Goal: Task Accomplishment & Management: Use online tool/utility

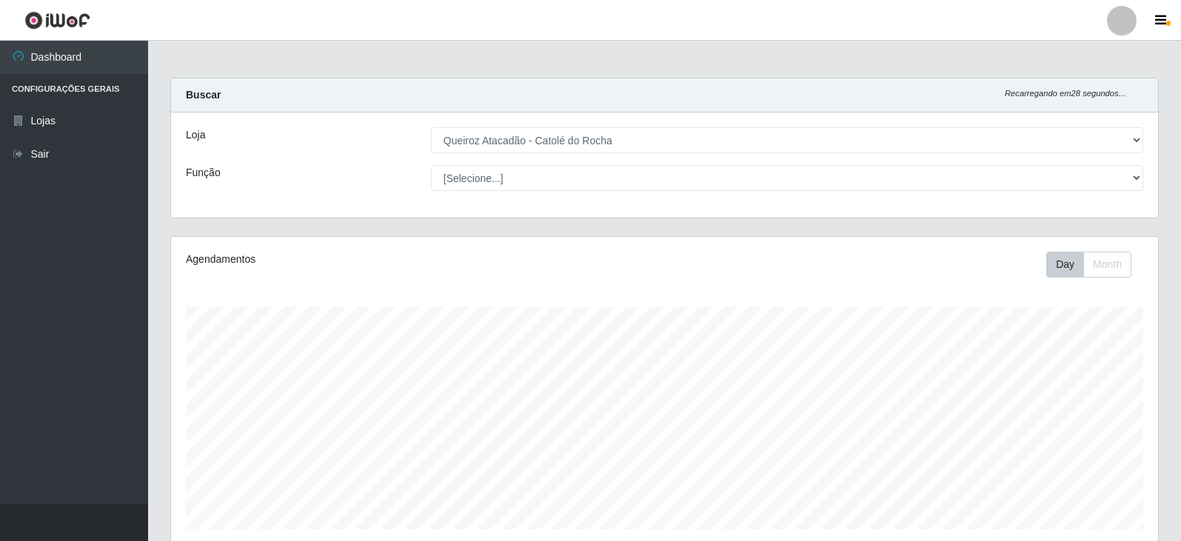
select select "500"
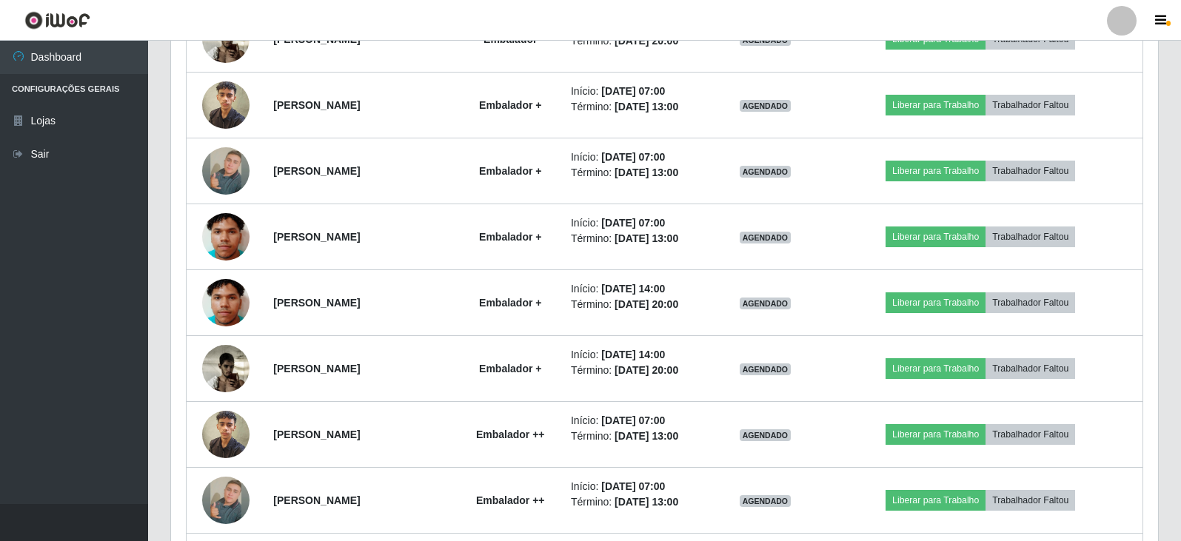
scroll to position [880, 0]
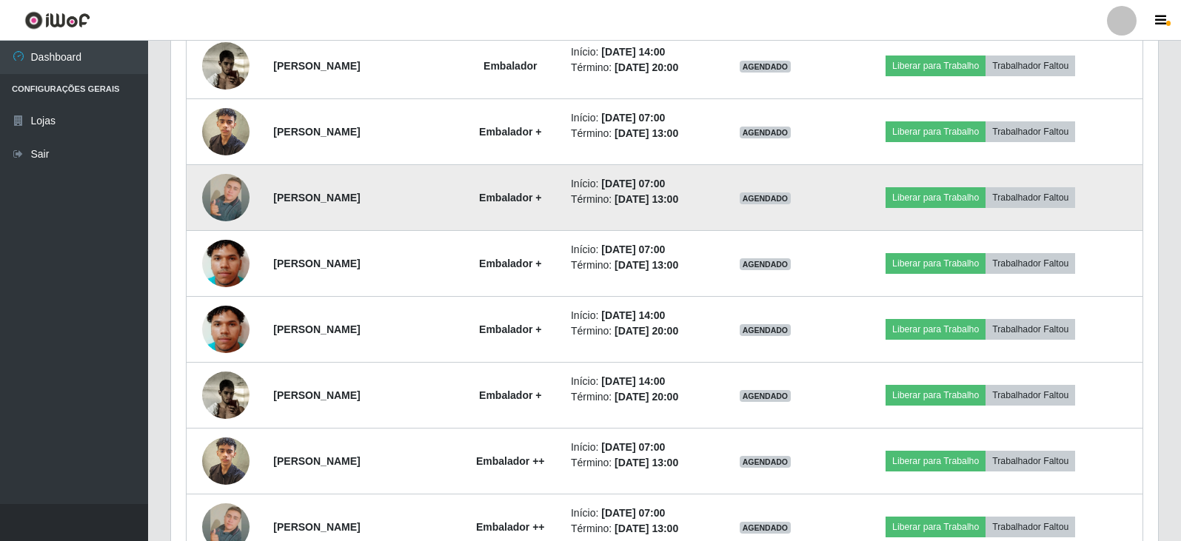
click at [855, 221] on td "Liberar para Trabalho Trabalhador Faltou" at bounding box center [980, 198] width 324 height 66
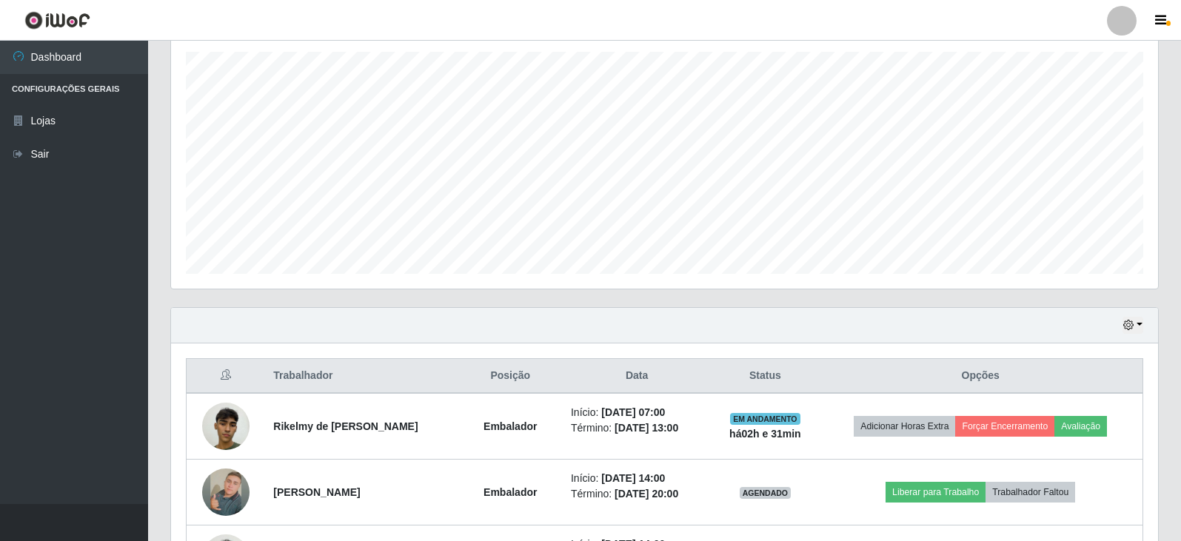
scroll to position [296, 0]
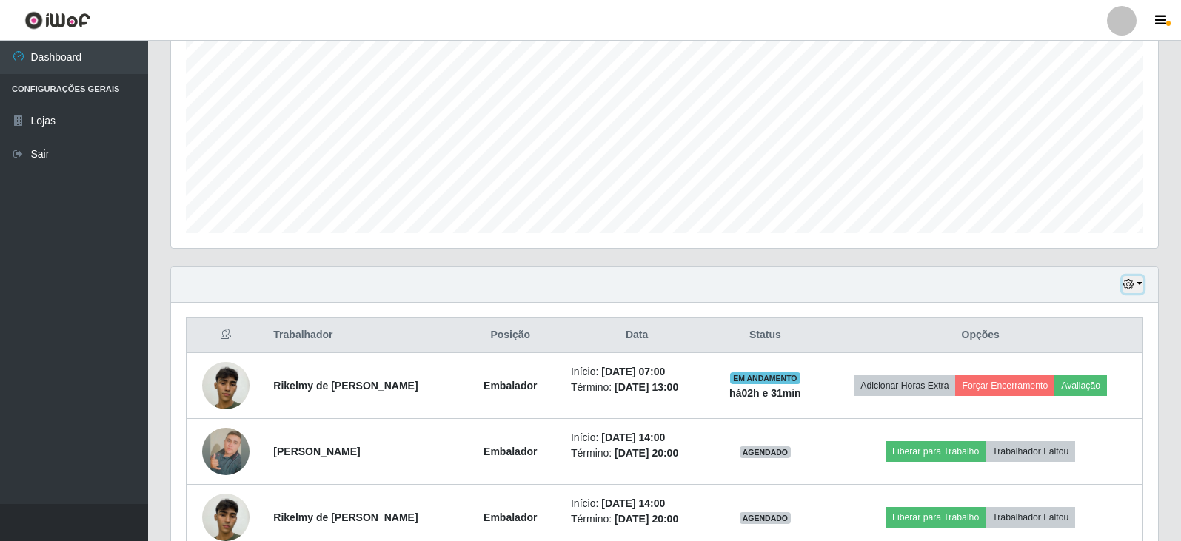
click at [1130, 292] on button "button" at bounding box center [1133, 284] width 21 height 17
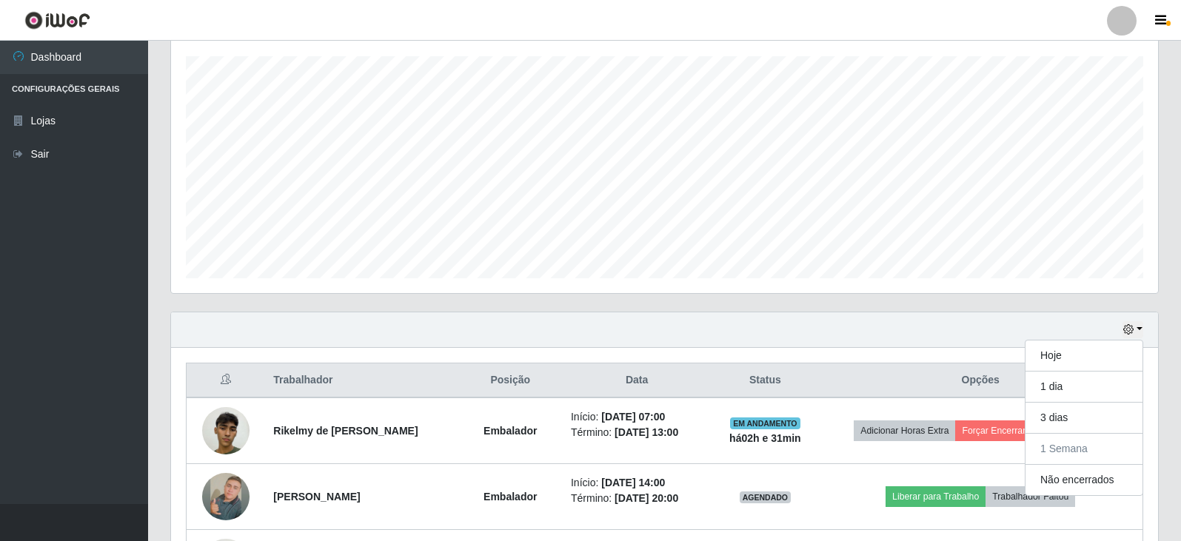
scroll to position [0, 0]
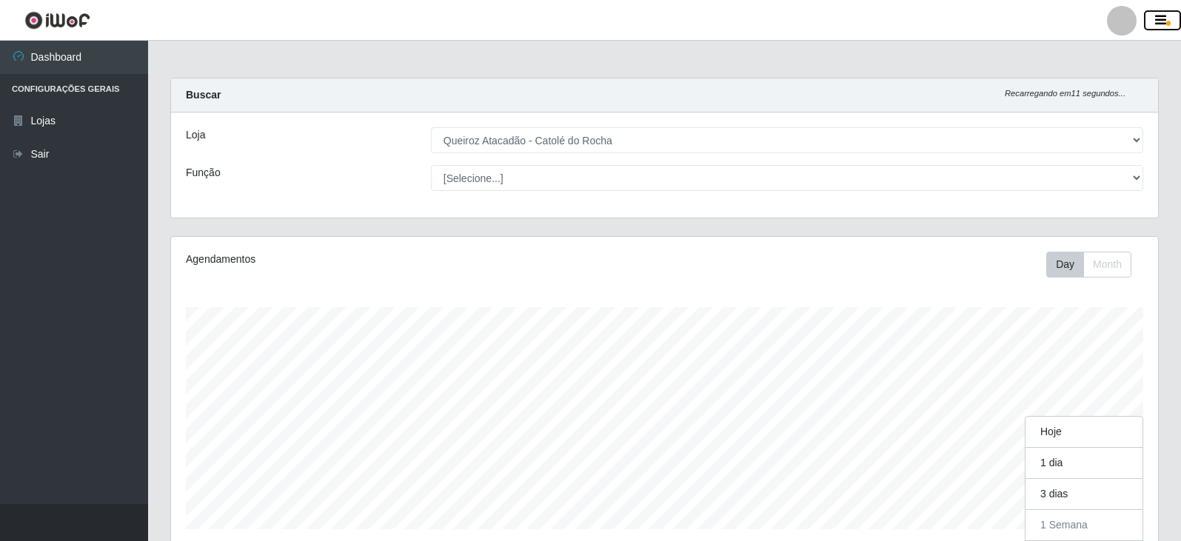
click at [1172, 25] on button "button" at bounding box center [1162, 20] width 37 height 21
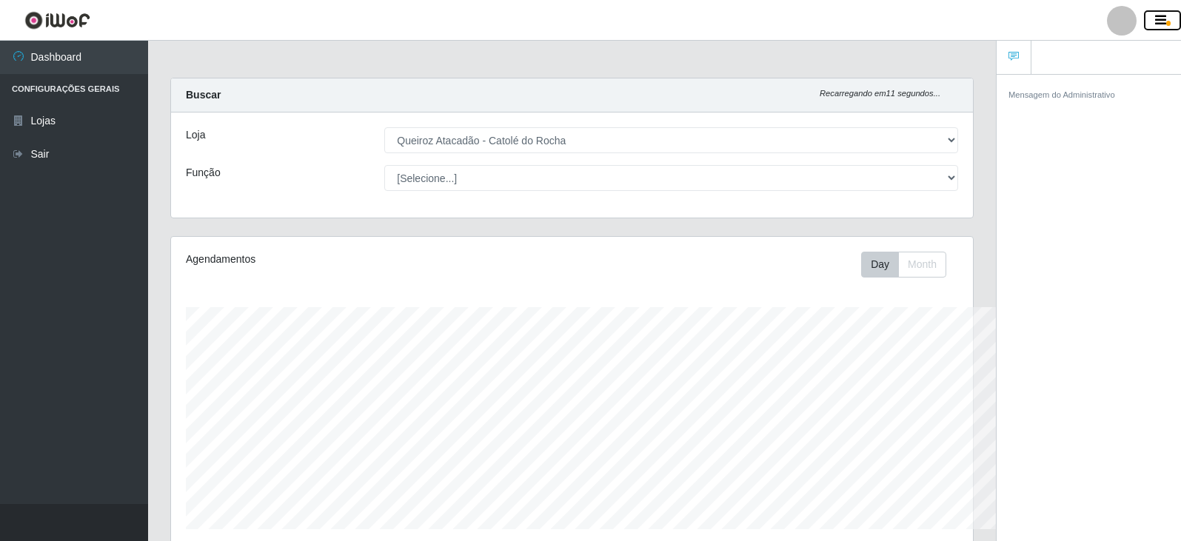
scroll to position [740136, 739641]
drag, startPoint x: 557, startPoint y: 68, endPoint x: 306, endPoint y: 54, distance: 251.4
drag, startPoint x: 332, startPoint y: 61, endPoint x: 289, endPoint y: 33, distance: 52.0
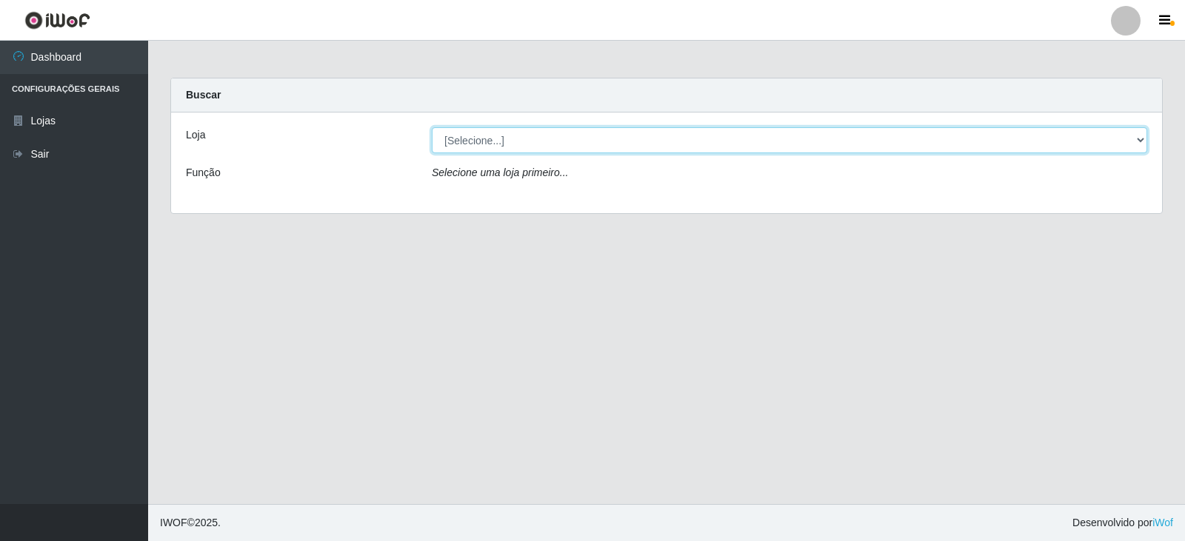
click at [660, 134] on select "[Selecione...] Queiroz Atacadão - Catolé do Rocha" at bounding box center [789, 140] width 715 height 26
select select "500"
click at [432, 127] on select "[Selecione...] Queiroz Atacadão - Catolé do Rocha" at bounding box center [789, 140] width 715 height 26
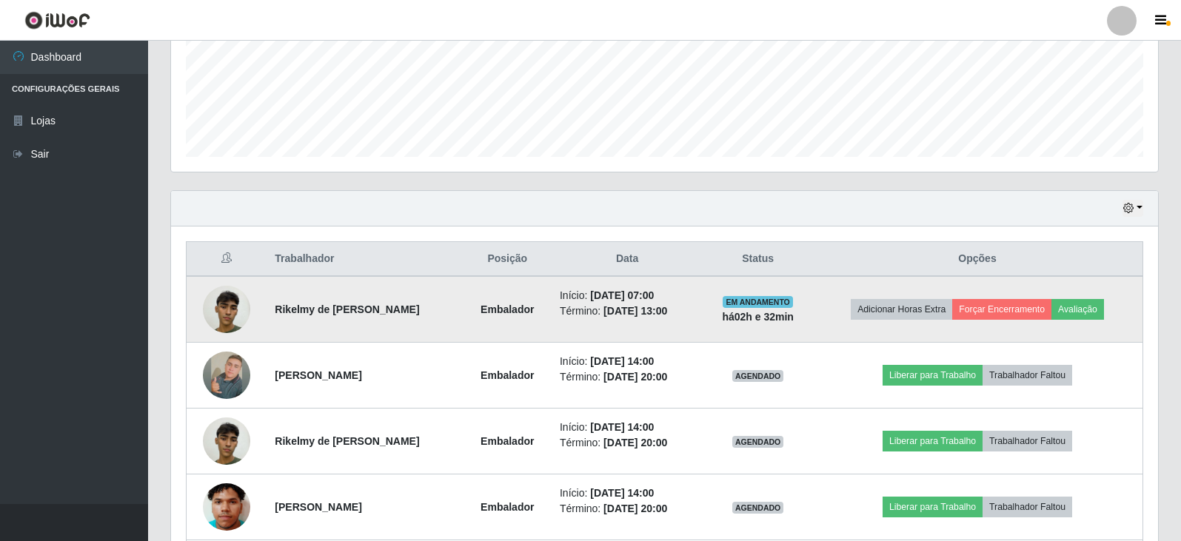
scroll to position [508, 0]
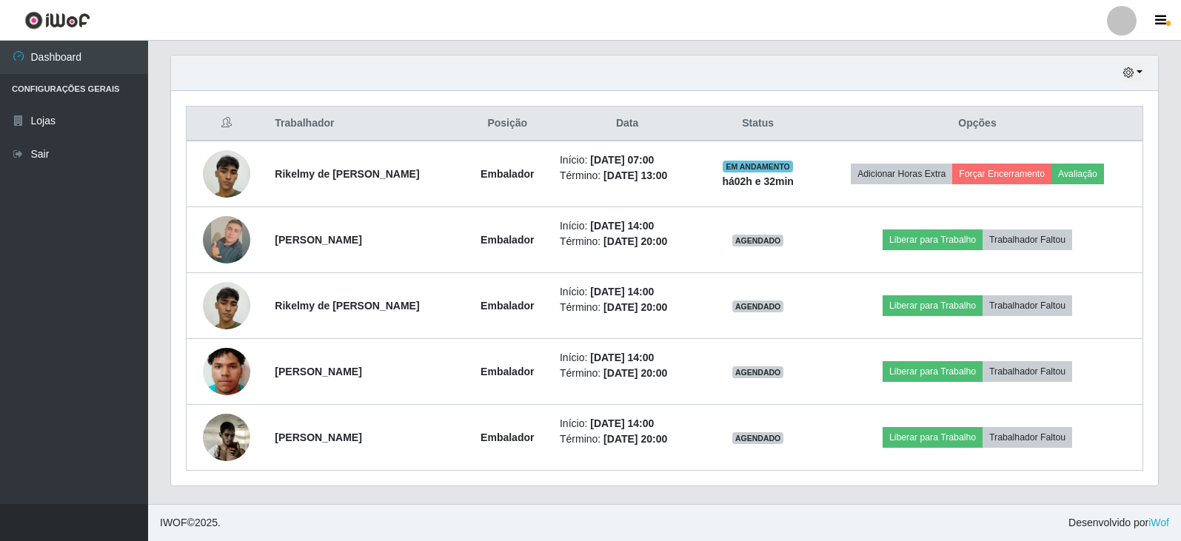
click at [1148, 76] on div "Hoje 1 dia 3 dias 1 Semana Não encerrados" at bounding box center [664, 74] width 987 height 36
click at [1140, 75] on button "button" at bounding box center [1133, 72] width 21 height 17
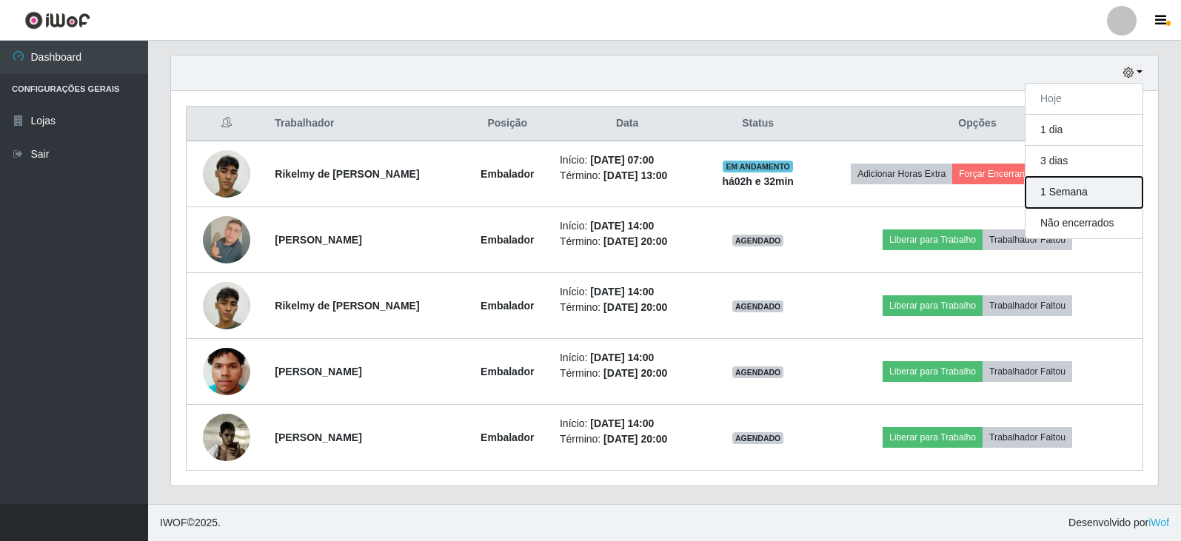
click at [1068, 196] on button "1 Semana" at bounding box center [1084, 192] width 117 height 31
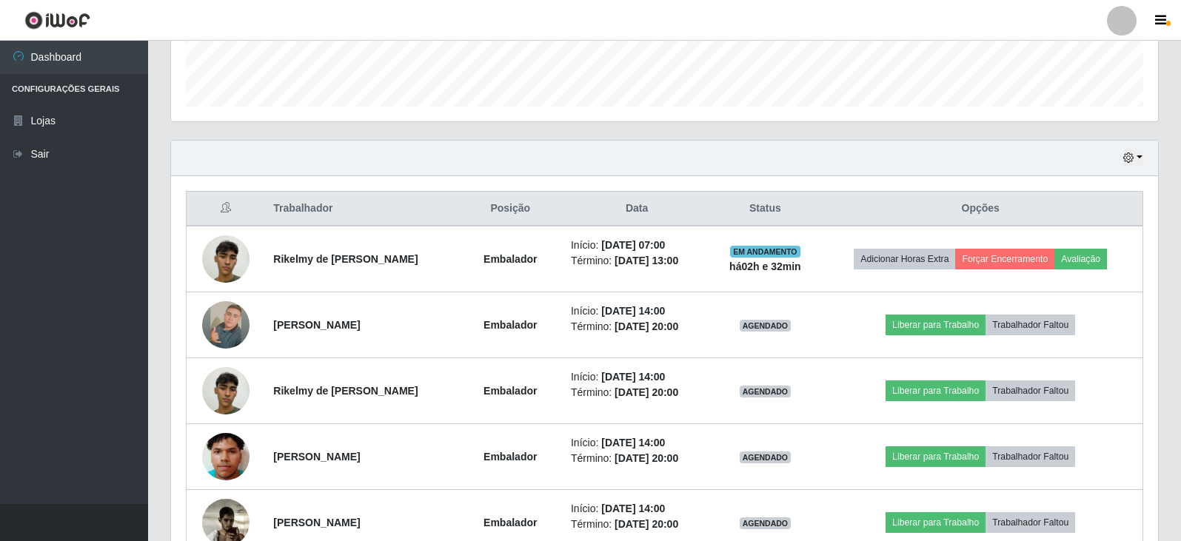
scroll to position [0, 0]
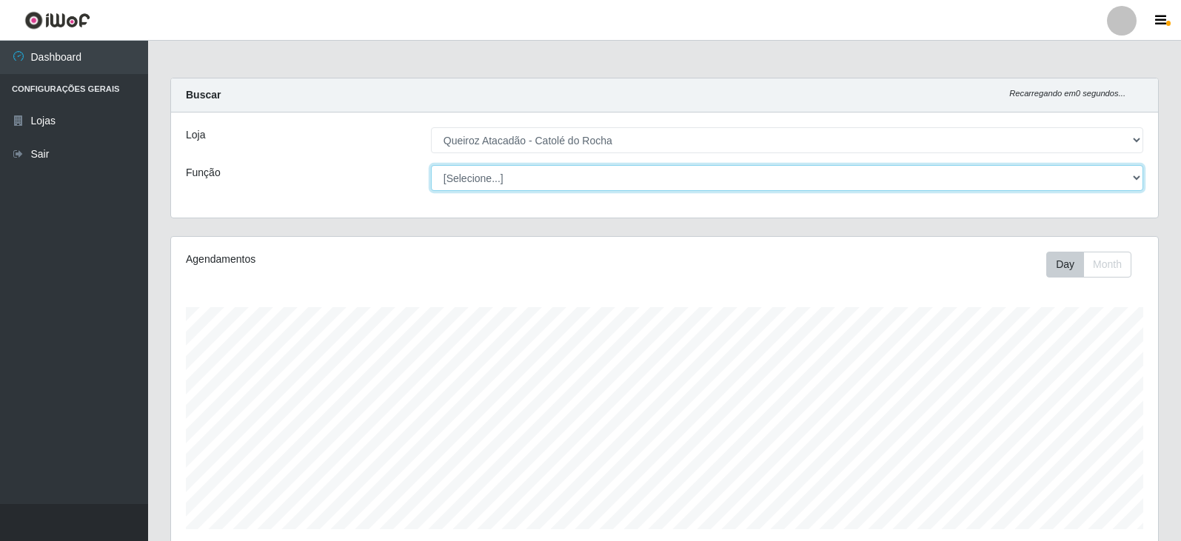
click at [1136, 170] on select "[Selecione...] Embalador Embalador + Embalador ++ Repositor Repositor + Reposit…" at bounding box center [787, 178] width 712 height 26
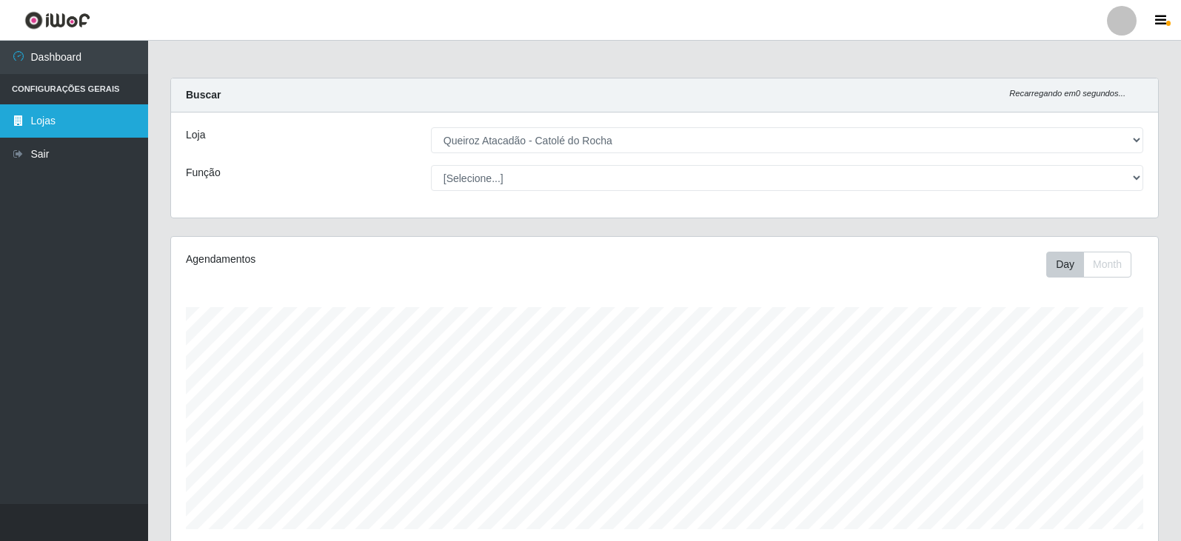
click at [85, 121] on link "Lojas" at bounding box center [74, 120] width 148 height 33
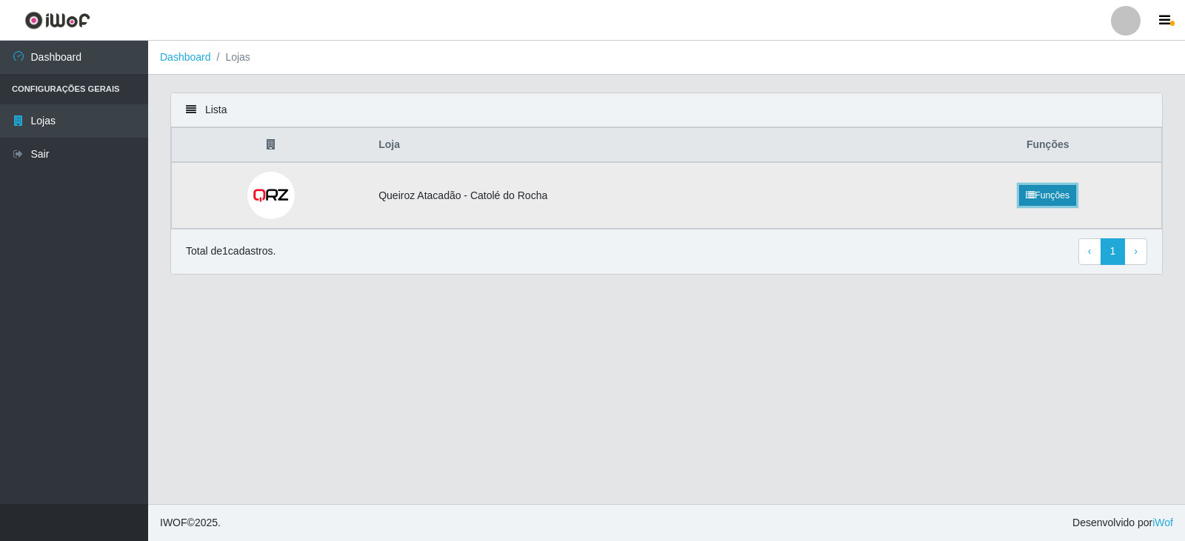
click at [1065, 199] on link "Funções" at bounding box center [1047, 195] width 57 height 21
click at [53, 87] on li "Configurações Gerais" at bounding box center [74, 89] width 148 height 30
click at [100, 94] on li "Configurações Gerais" at bounding box center [74, 89] width 148 height 30
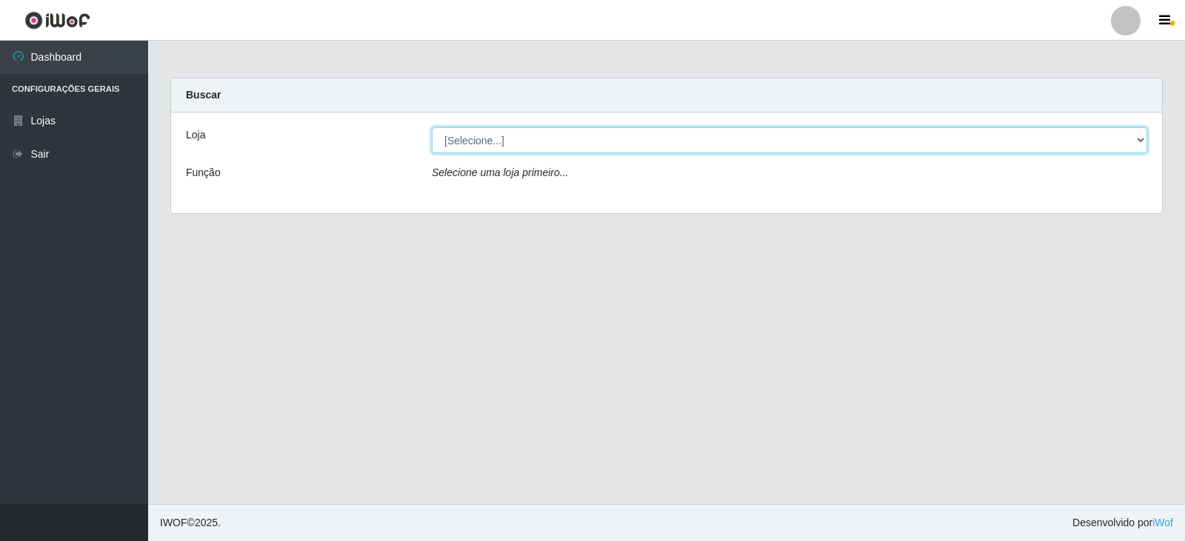
click at [643, 143] on select "[Selecione...] Queiroz Atacadão - Catolé do Rocha" at bounding box center [789, 140] width 715 height 26
select select "500"
click at [432, 127] on select "[Selecione...] Queiroz Atacadão - Catolé do Rocha" at bounding box center [789, 140] width 715 height 26
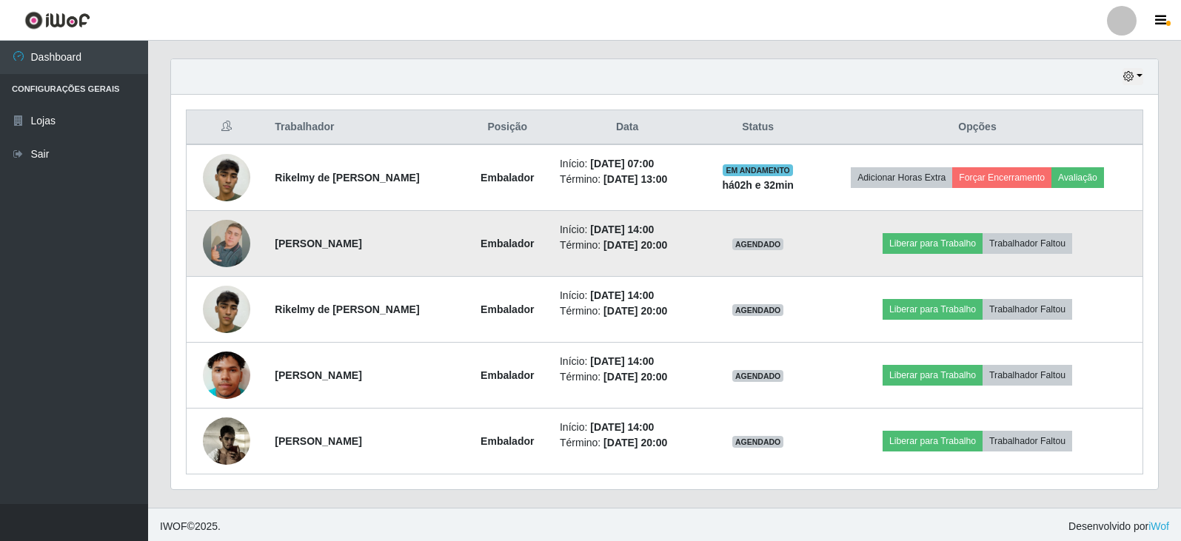
scroll to position [508, 0]
